Goal: Find specific page/section: Find specific page/section

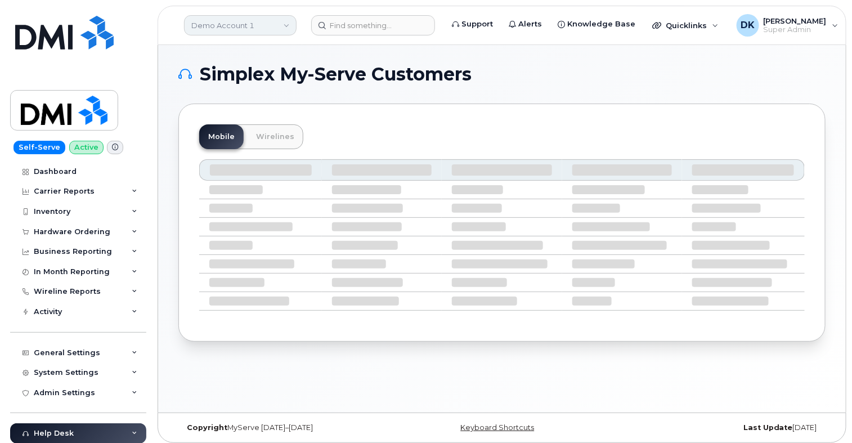
click at [248, 26] on link "Demo Account 1" at bounding box center [240, 25] width 113 height 20
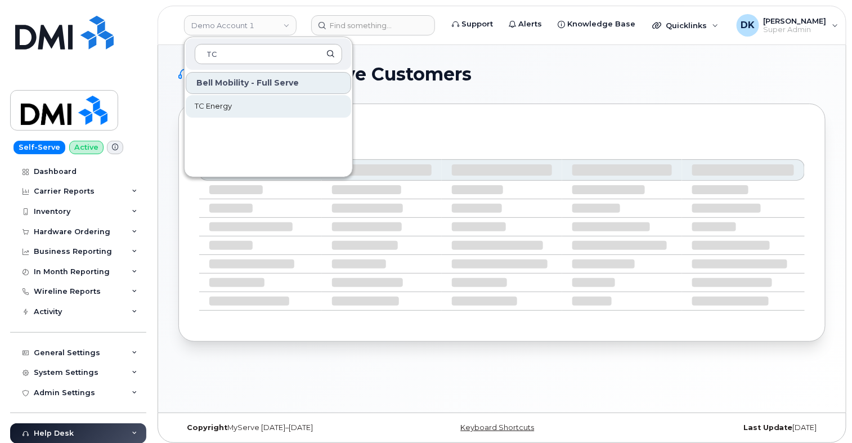
type input "TC"
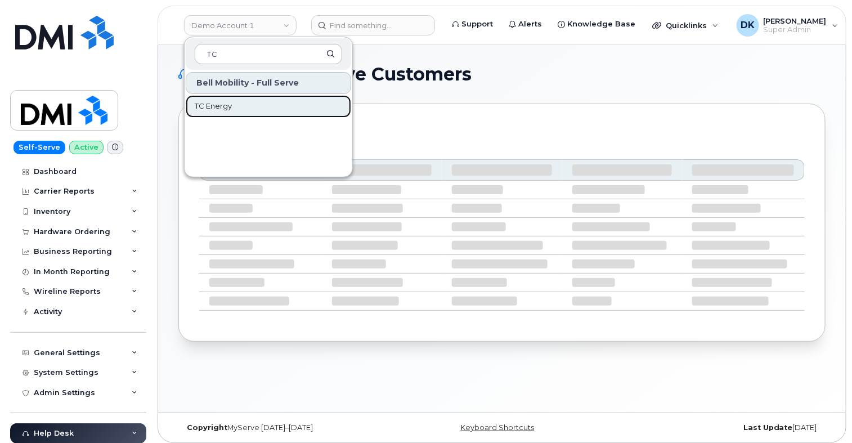
click at [213, 98] on link "TC Energy" at bounding box center [268, 106] width 165 height 23
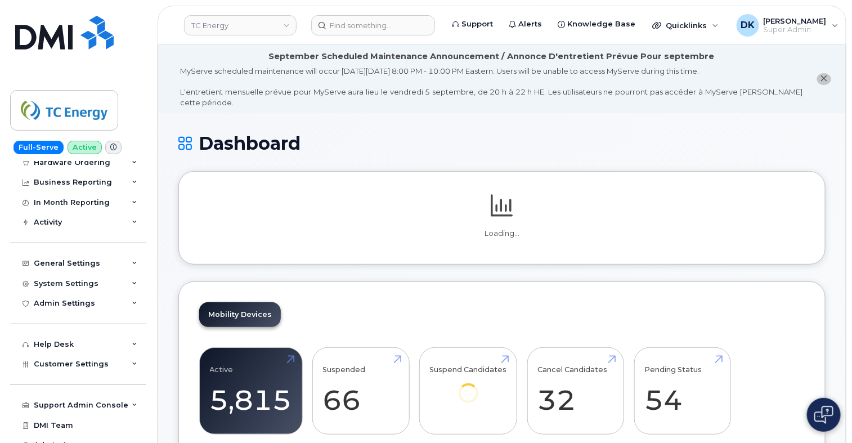
scroll to position [80, 0]
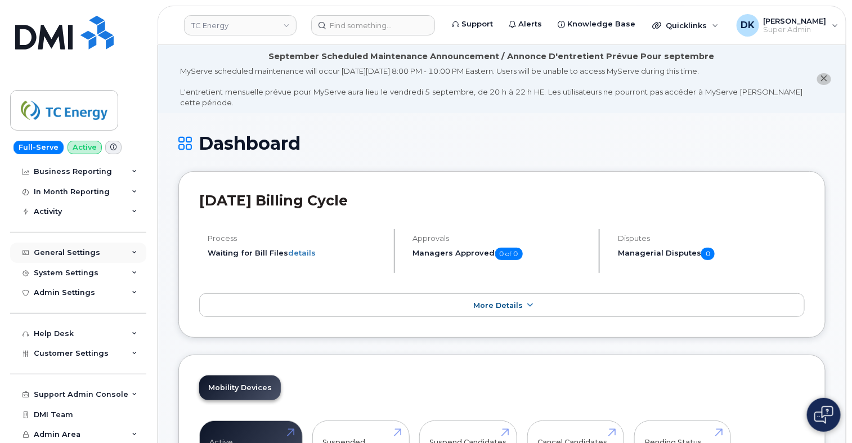
click at [126, 250] on div "General Settings" at bounding box center [78, 253] width 136 height 20
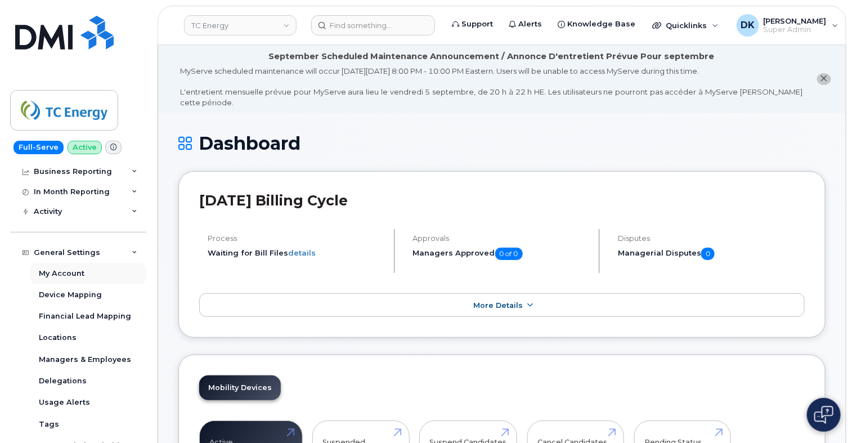
scroll to position [205, 0]
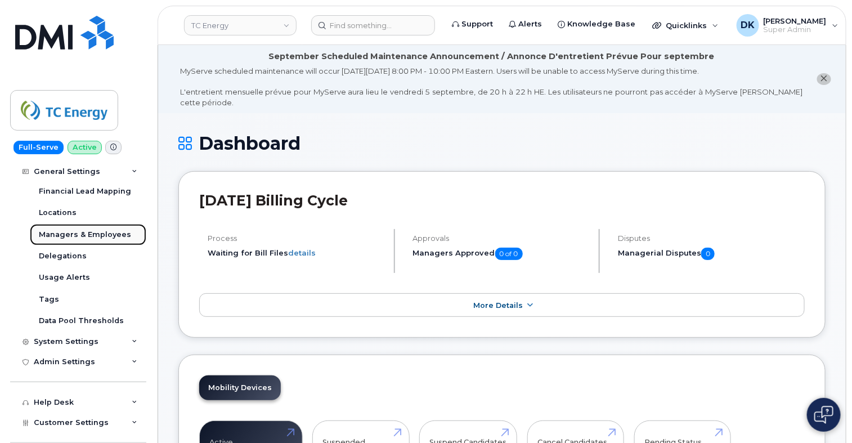
click at [97, 230] on div "Managers & Employees" at bounding box center [85, 235] width 92 height 10
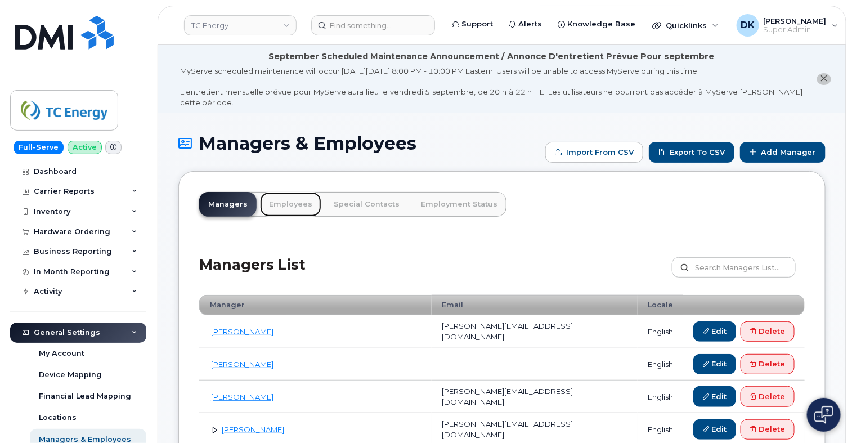
click at [292, 203] on link "Employees" at bounding box center [290, 204] width 61 height 25
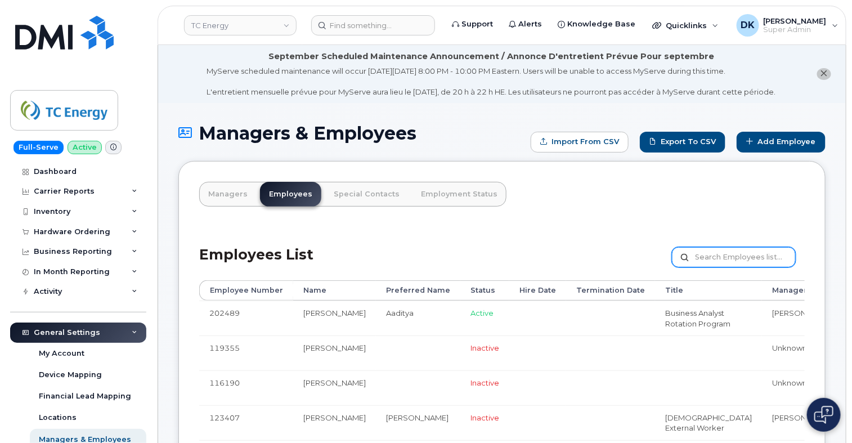
click at [732, 267] on input "text" at bounding box center [734, 257] width 124 height 20
type input "jonathan"
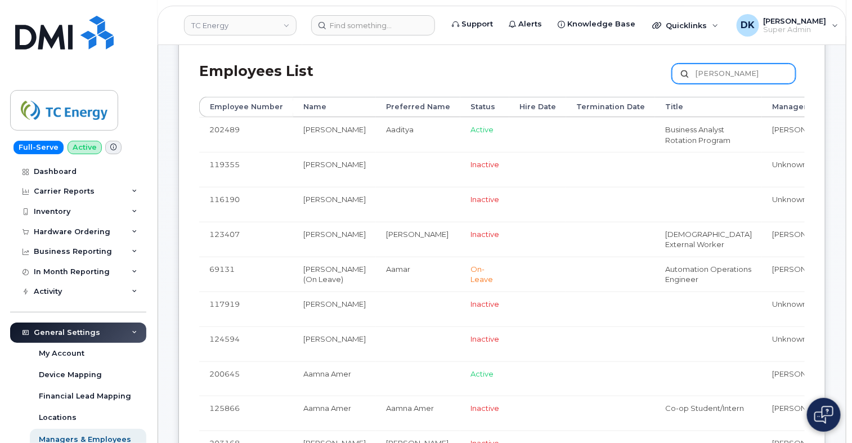
scroll to position [187, 0]
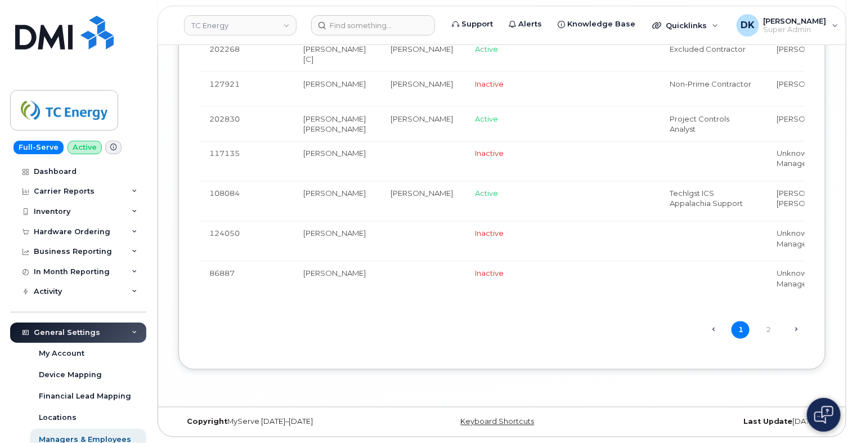
scroll to position [4082, 0]
click at [772, 329] on link "2" at bounding box center [768, 329] width 18 height 17
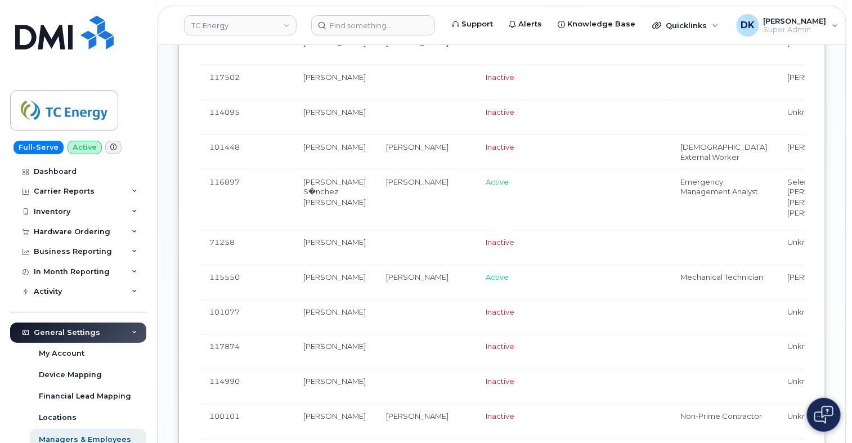
scroll to position [609, 0]
